Goal: Information Seeking & Learning: Get advice/opinions

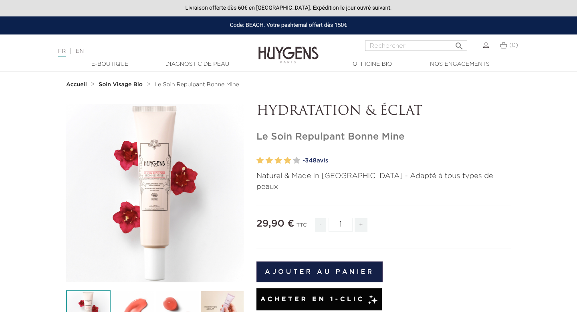
click at [316, 160] on span "348" at bounding box center [311, 160] width 12 height 6
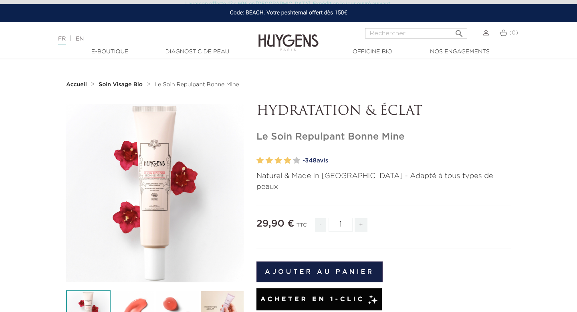
scroll to position [551, 0]
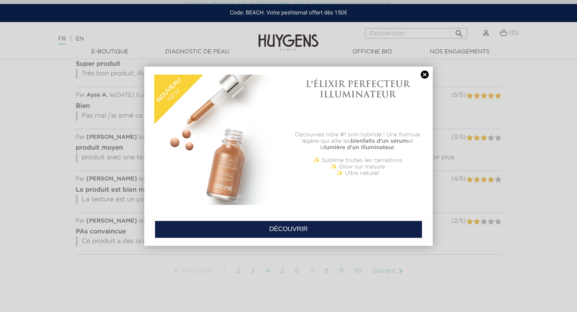
click at [425, 74] on link at bounding box center [424, 74] width 11 height 8
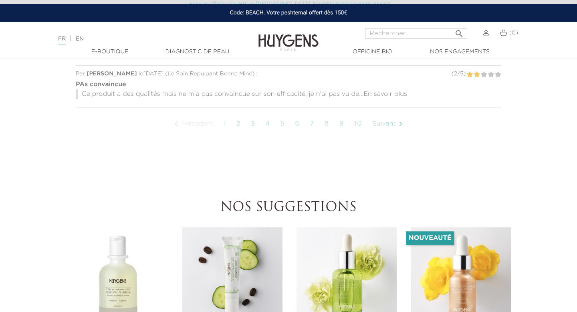
scroll to position [710, 0]
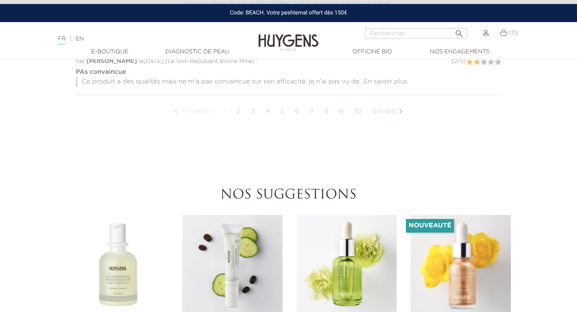
click at [296, 101] on link "6" at bounding box center [297, 111] width 13 height 20
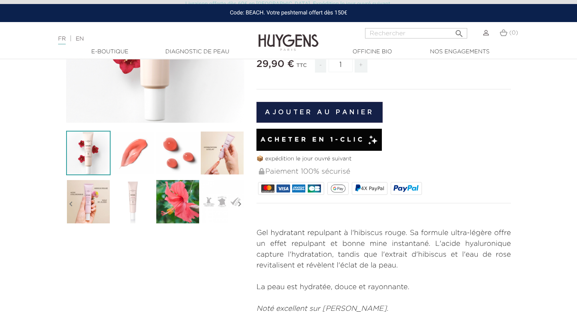
scroll to position [160, 0]
